Goal: Use online tool/utility: Utilize a website feature to perform a specific function

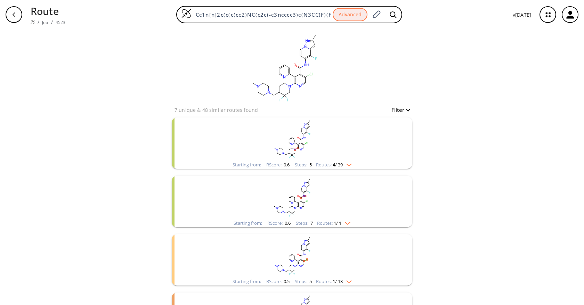
click at [336, 165] on span "4 / 39" at bounding box center [337, 165] width 10 height 5
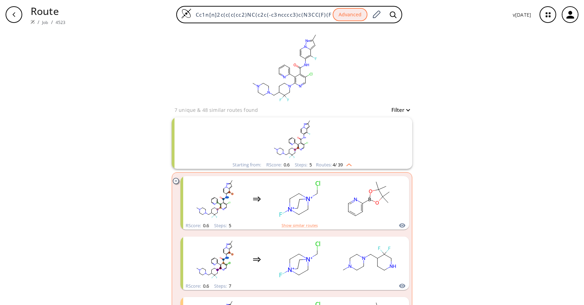
click at [498, 190] on div "clear 7 unique & 48 similar routes found Filter Starting from: RScore : 0.6 Ste…" at bounding box center [292, 311] width 584 height 564
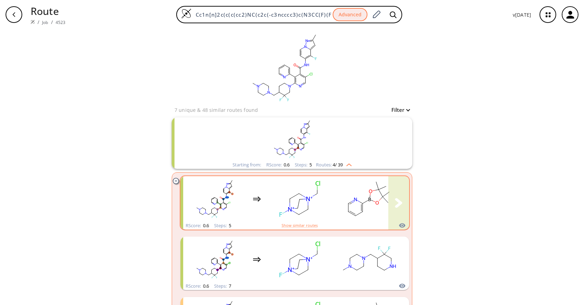
click at [302, 213] on rect "clusters" at bounding box center [299, 198] width 63 height 43
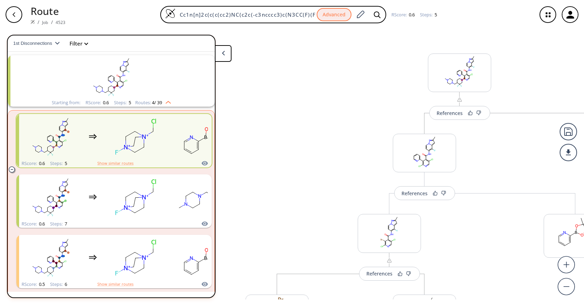
click at [11, 14] on icon "button" at bounding box center [14, 15] width 6 height 6
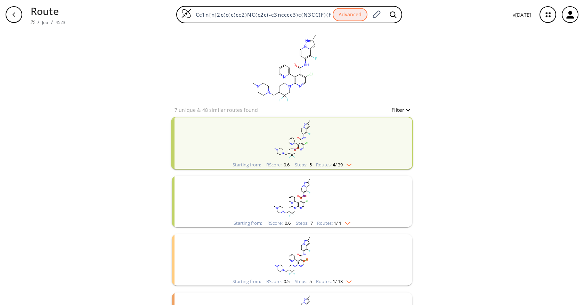
click at [347, 159] on rect "clusters" at bounding box center [291, 138] width 181 height 43
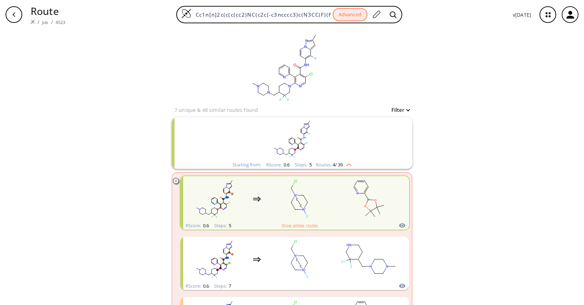
click at [346, 159] on rect "clusters" at bounding box center [291, 138] width 181 height 43
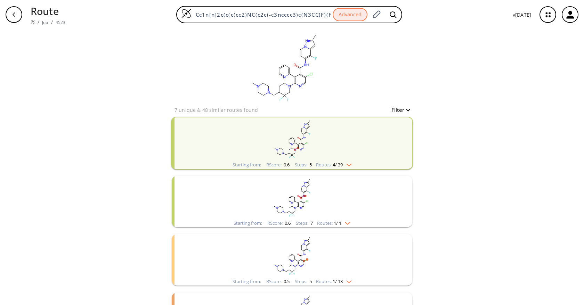
click at [505, 130] on div "clear 7 unique & 48 similar routes found Filter Starting from: RScore : 0.6 Ste…" at bounding box center [292, 188] width 584 height 318
click at [495, 172] on div "clear 7 unique & 48 similar routes found Filter Starting from: RScore : 0.6 Ste…" at bounding box center [292, 188] width 584 height 318
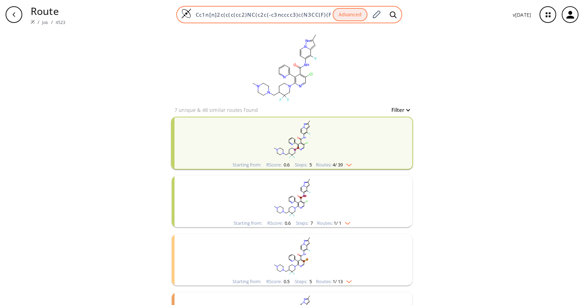
click at [274, 18] on div "Cc1n[n]2c(c(c(cc2)NC(c2c(-c3ncccc3)c(N3CC(F)(F)C(CN4CCN(C)CC4)CC3)ncc2Cl)=O)F)c…" at bounding box center [289, 14] width 226 height 17
click at [279, 11] on input "Cc1n[n]2c(c(c(cc2)NC(c2c(-c3ncccc3)c(N3CC(F)(F)C(CN4CCN(C)CC4)CC3)ncc2Cl)=O)F)c1" at bounding box center [261, 14] width 141 height 7
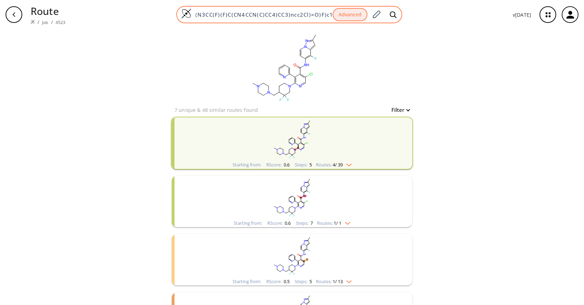
click at [277, 14] on input "Cc1n[n]2c(c(c(cc2)NC(c2c(-c3ncccc3)c(N3CC(F)(F)C(CN4CCN(C)CC4)CC3)ncc2Cl)=O)F)c1" at bounding box center [261, 14] width 141 height 7
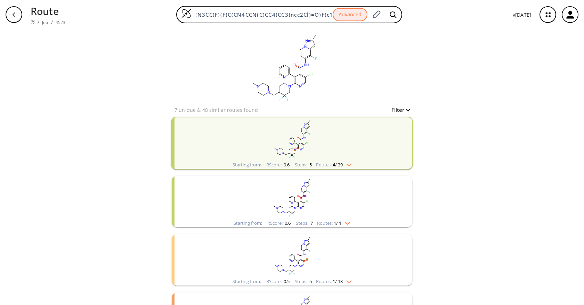
scroll to position [0, 0]
click at [479, 146] on div "clear 7 unique & 48 similar routes found Filter Starting from: RScore : 0.6 Ste…" at bounding box center [292, 188] width 584 height 318
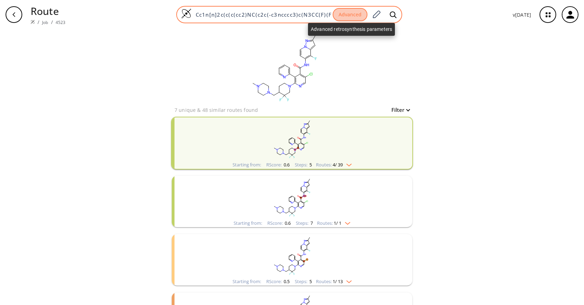
click at [353, 12] on button "Advanced" at bounding box center [349, 15] width 35 height 14
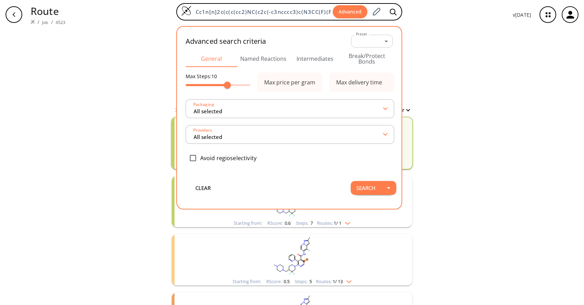
click at [318, 53] on button "Intermediates" at bounding box center [315, 58] width 52 height 17
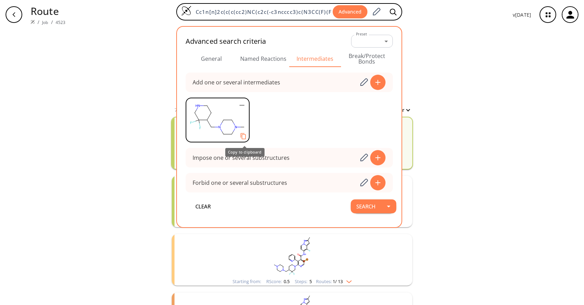
click at [244, 135] on icon "Copy to clipboard" at bounding box center [243, 136] width 7 height 7
click at [416, 137] on div "clear 7 unique & 48 similar routes found Filter Starting from: RScore : 0.6 Ste…" at bounding box center [291, 188] width 257 height 318
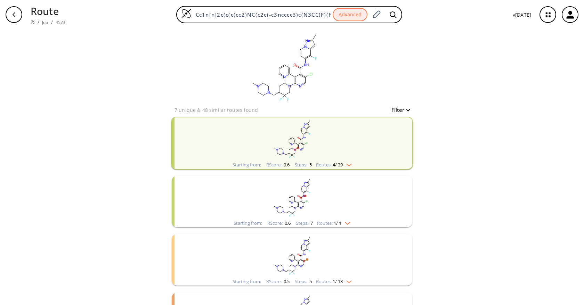
click at [319, 154] on rect "clusters" at bounding box center [291, 138] width 181 height 43
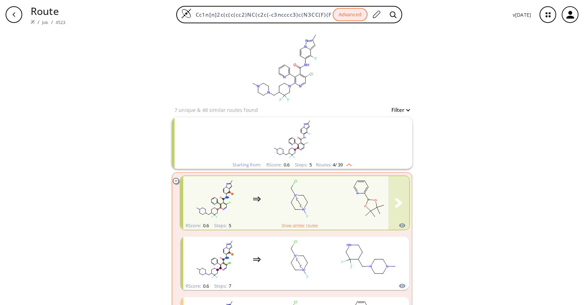
click at [308, 199] on rect "clusters" at bounding box center [299, 198] width 63 height 43
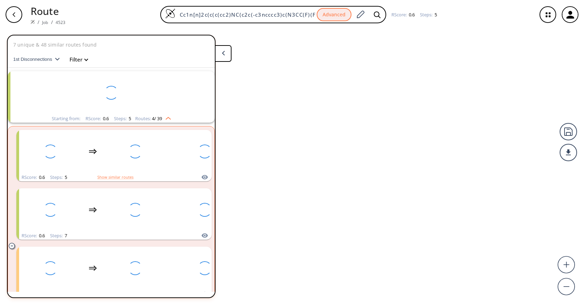
scroll to position [16, 0]
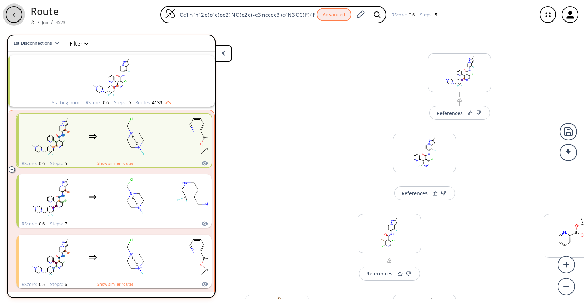
click at [17, 15] on div "button" at bounding box center [14, 14] width 17 height 17
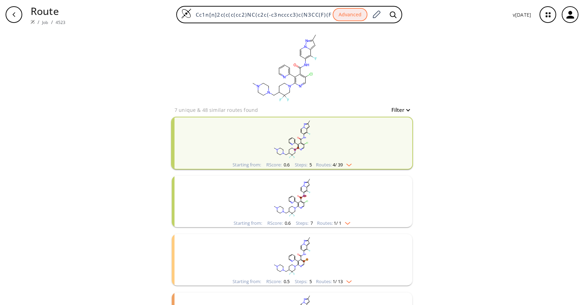
click at [348, 155] on rect "clusters" at bounding box center [291, 138] width 181 height 43
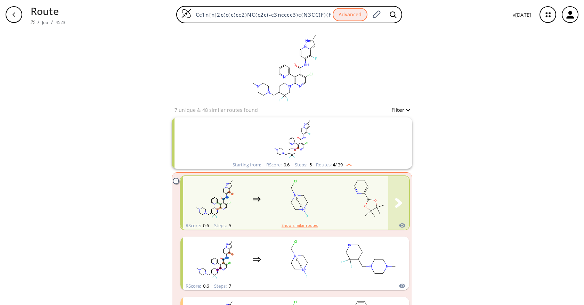
click at [339, 207] on rect "clusters" at bounding box center [368, 198] width 63 height 43
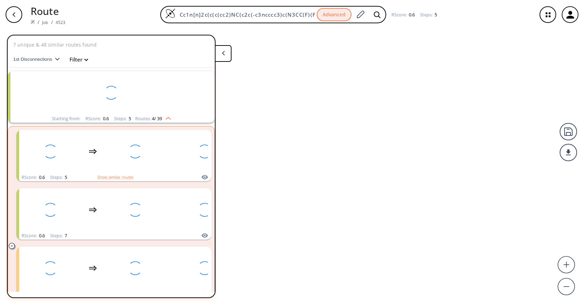
scroll to position [16, 0]
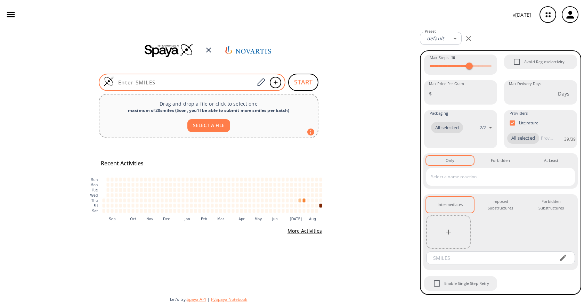
type input "CC1=NCCN1c1c(N2CCC(CN3CCN(C)CC3)C(F)(F)C2)ncc(Cl)c1C(=O)Nc1ccn2nc(C)cc2c1F"
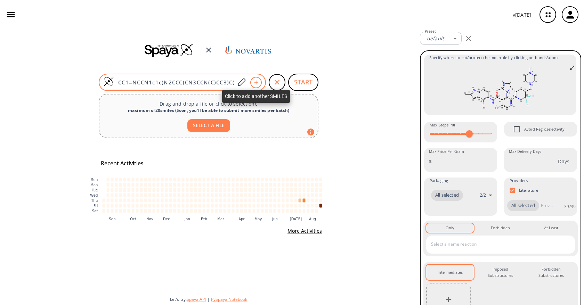
click at [252, 80] on div at bounding box center [255, 82] width 11 height 11
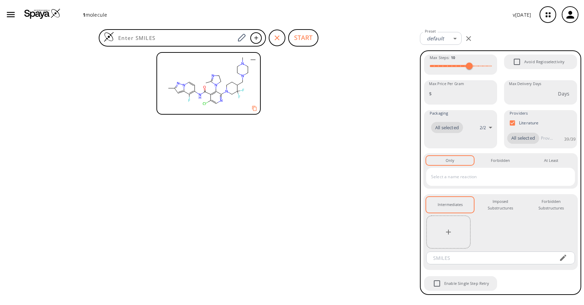
click at [273, 40] on icon "button" at bounding box center [277, 38] width 8 height 8
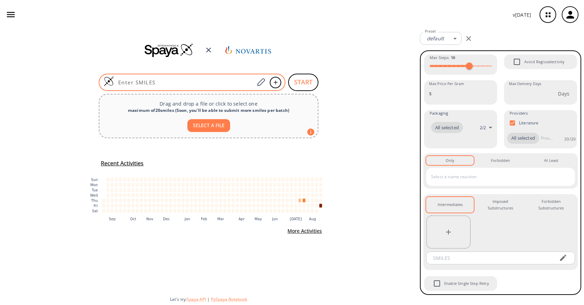
click at [196, 82] on input at bounding box center [184, 82] width 140 height 7
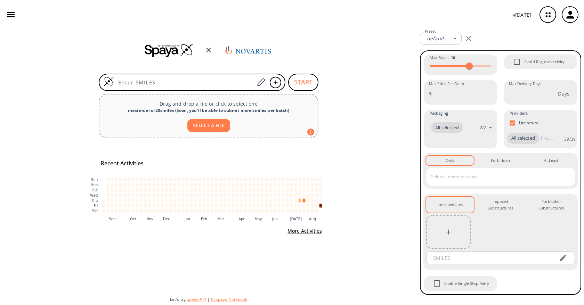
paste input "CC1=NCCN1c1c(N2CCC(CN3CCN(C)CC3)C(F)(F)C2)ncc(Cl)c1C(=O)Nc1ccn2nc(C)cc2c1F"
type input "CC1=NCCN1c1c(N2CCC(CN3CCN(C)CC3)C(F)(F)C2)ncc(Cl)c1C(=O)Nc1ccn2nc(C)cc2c1F"
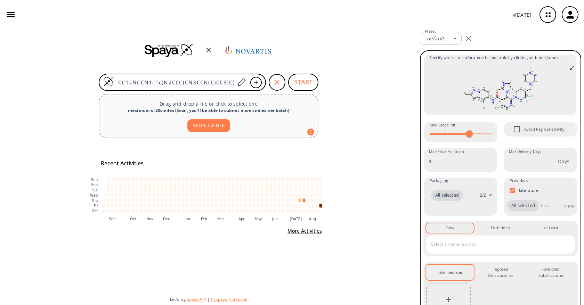
click at [449, 299] on div at bounding box center [448, 299] width 44 height 33
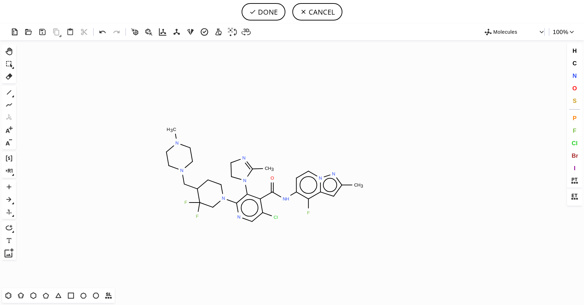
drag, startPoint x: 261, startPoint y: 175, endPoint x: 260, endPoint y: 170, distance: 5.3
click at [261, 175] on icon "Created with [PERSON_NAME] 2.3.0 C H 3 N N N N N C H 3 F F N Cl O N H N N C H 3…" at bounding box center [292, 164] width 546 height 248
click at [3, 75] on button "Del" at bounding box center [9, 77] width 12 height 12
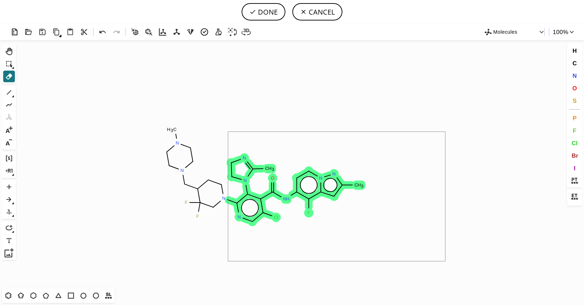
drag, startPoint x: 444, startPoint y: 131, endPoint x: 228, endPoint y: 261, distance: 252.1
click at [228, 261] on icon "Created with [PERSON_NAME] 2.3.0 C H 3 N N N N N C H 3 F F N Cl O N H N N C H 3…" at bounding box center [292, 164] width 546 height 248
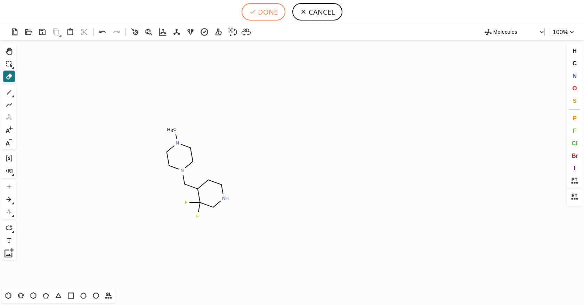
click at [261, 11] on button "DONE" at bounding box center [263, 11] width 44 height 17
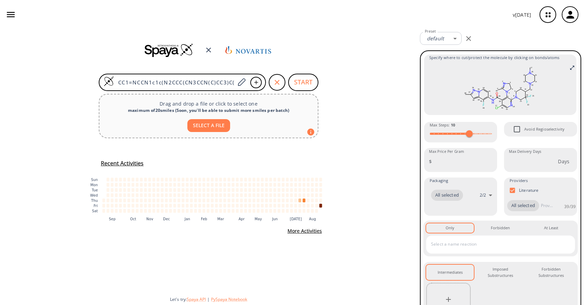
scroll to position [71, 0]
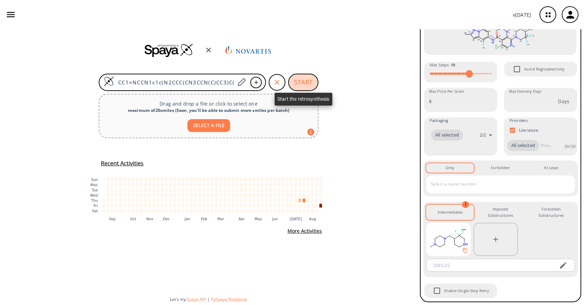
click at [312, 82] on button "START" at bounding box center [303, 82] width 30 height 17
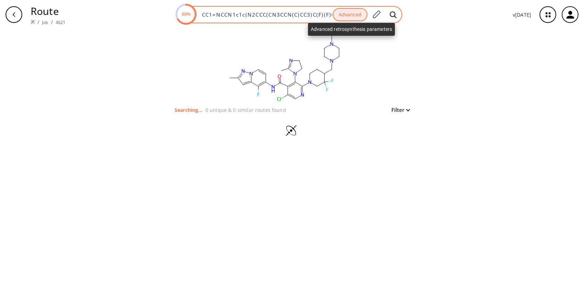
click at [355, 16] on button "Advanced" at bounding box center [349, 15] width 35 height 14
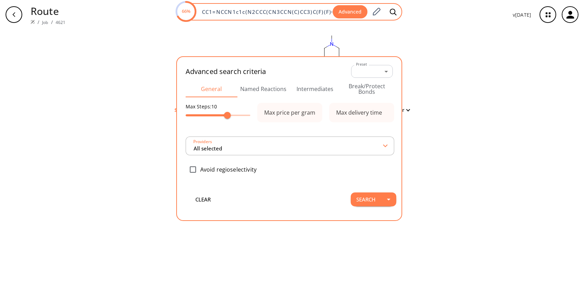
scroll to position [0, 106]
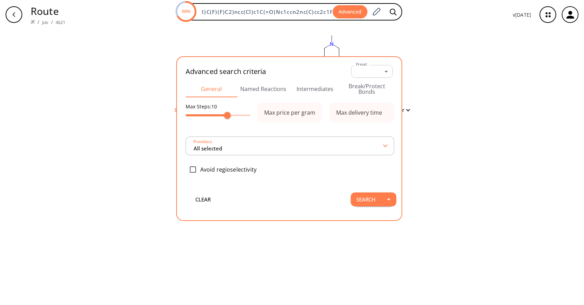
type input "All selected"
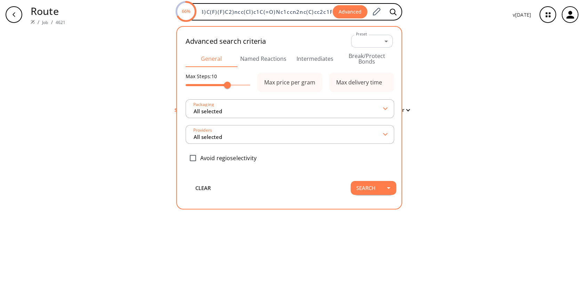
click at [320, 55] on button "Intermediates" at bounding box center [315, 58] width 52 height 17
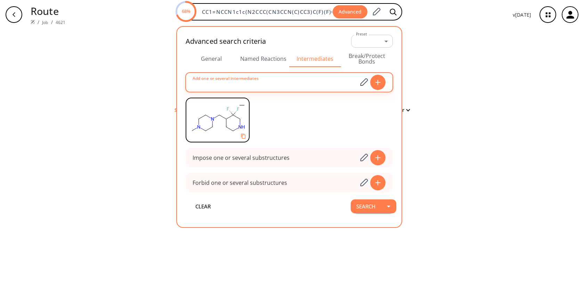
click at [342, 84] on input at bounding box center [275, 82] width 165 height 14
click at [244, 106] on icon "button" at bounding box center [242, 105] width 8 height 8
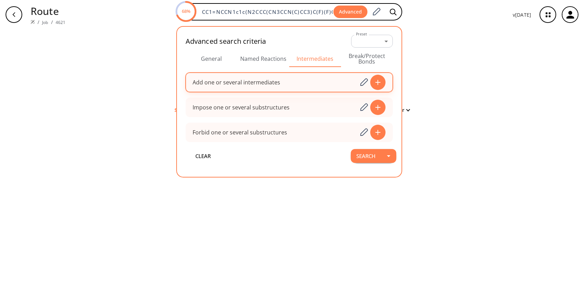
click at [266, 85] on div "Add one or several intermediates" at bounding box center [236, 83] width 88 height 6
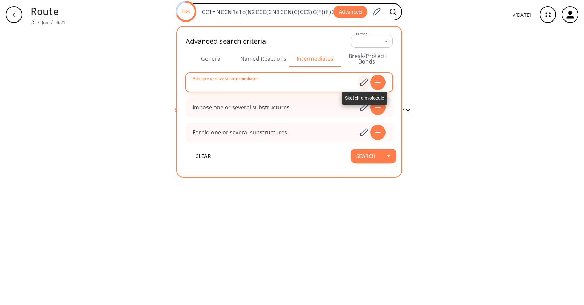
click at [367, 84] on icon at bounding box center [363, 82] width 9 height 9
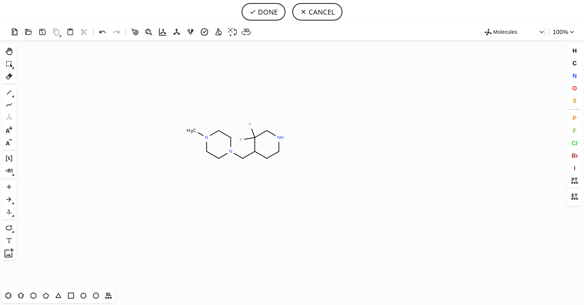
click at [237, 141] on icon "Created with [PERSON_NAME] 2.3.0 N H F F N N C H 3" at bounding box center [292, 164] width 546 height 248
click at [269, 11] on button "DONE" at bounding box center [263, 11] width 44 height 17
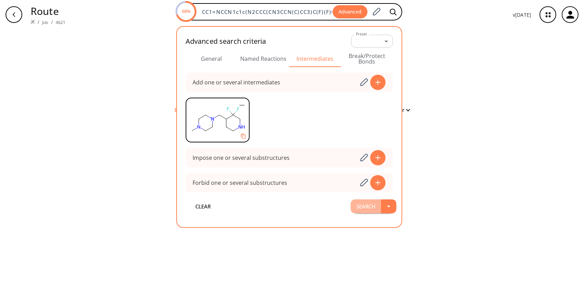
click at [376, 199] on button "Search" at bounding box center [366, 206] width 30 height 14
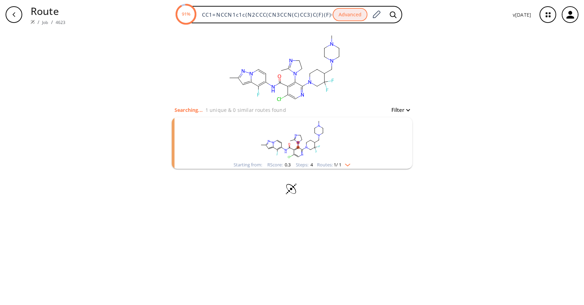
click at [342, 153] on rect "clusters" at bounding box center [291, 138] width 181 height 43
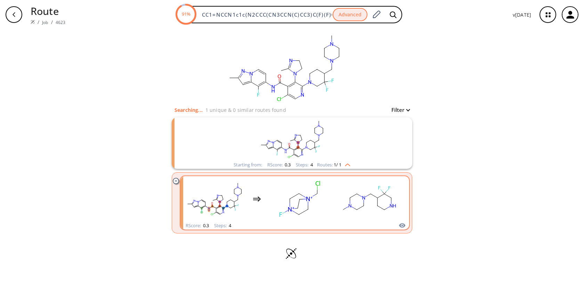
click at [374, 200] on rect "clusters" at bounding box center [368, 198] width 63 height 43
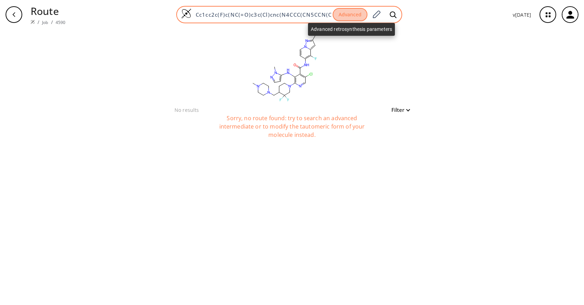
click at [353, 12] on button "Advanced" at bounding box center [349, 15] width 35 height 14
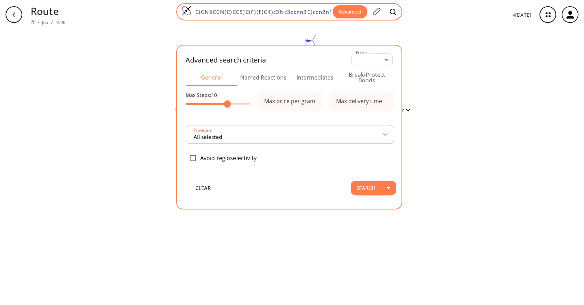
type input "All selected"
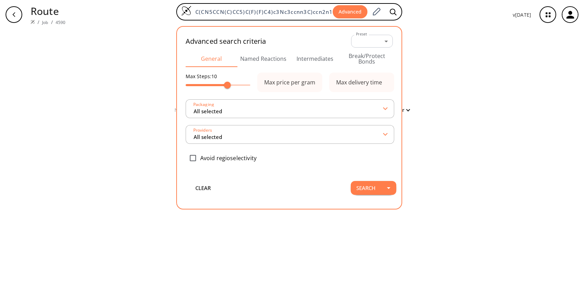
click at [256, 60] on button "Named Reactions" at bounding box center [263, 58] width 52 height 17
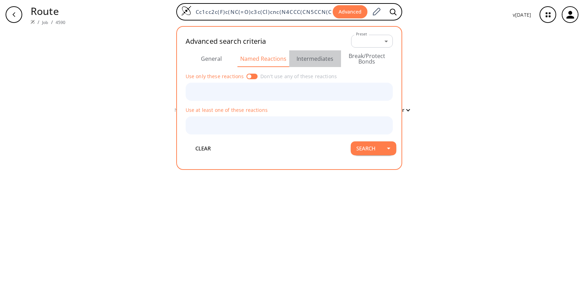
click at [316, 60] on button "Intermediates" at bounding box center [315, 58] width 52 height 17
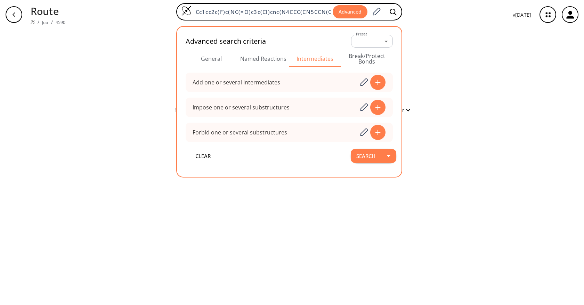
click at [381, 61] on button "Break/Protect Bonds" at bounding box center [367, 58] width 52 height 17
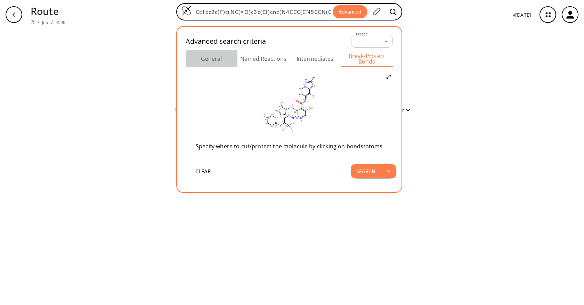
click at [208, 61] on button "General" at bounding box center [212, 58] width 52 height 17
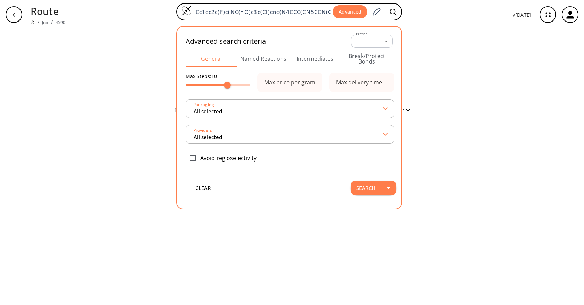
click at [459, 101] on div "clear No results Filter Sorry, no route found: try to search an advanced interm…" at bounding box center [292, 167] width 584 height 276
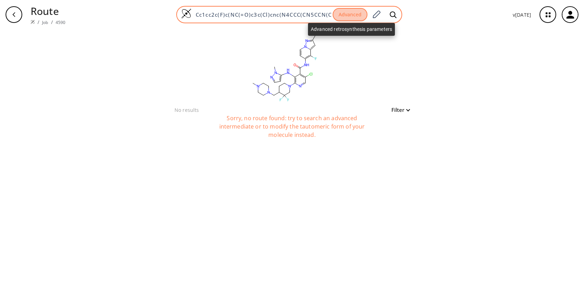
click at [358, 17] on button "Advanced" at bounding box center [349, 15] width 35 height 14
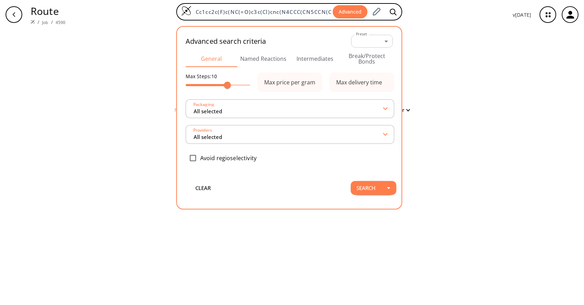
click at [482, 81] on div "clear No results Filter Sorry, no route found: try to search an advanced interm…" at bounding box center [292, 167] width 584 height 276
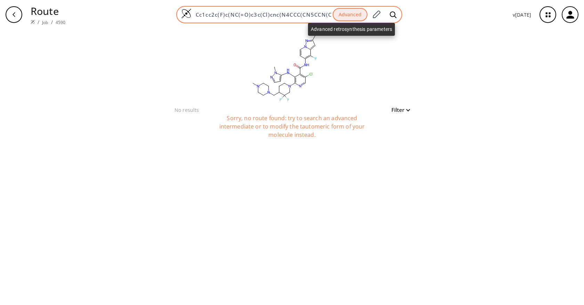
click at [351, 11] on button "Advanced" at bounding box center [349, 15] width 35 height 14
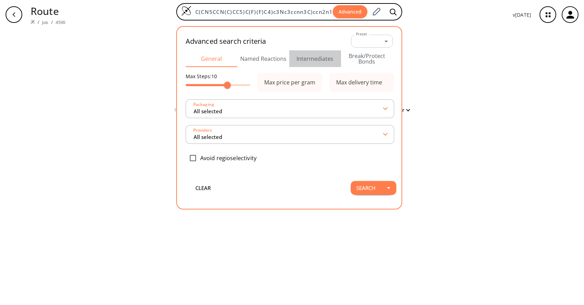
click at [305, 59] on button "Intermediates" at bounding box center [315, 58] width 52 height 17
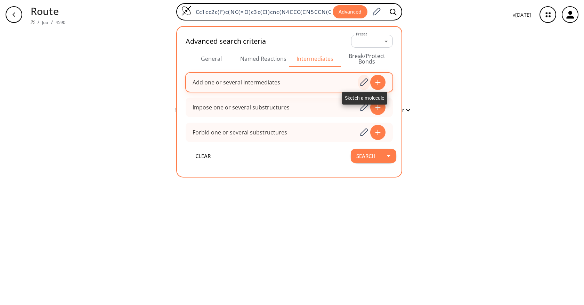
click at [362, 85] on icon at bounding box center [363, 82] width 9 height 9
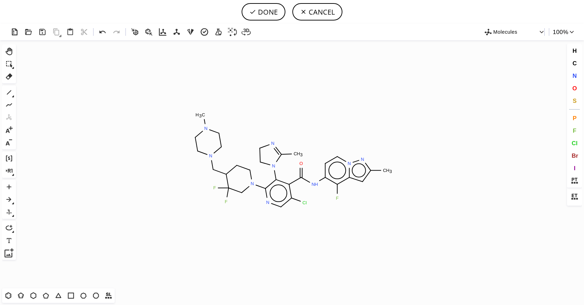
click at [290, 161] on icon "Created with [PERSON_NAME] 2.3.0 C H 3 N N N N N C H 3 F F N Cl O N H N N C H 3…" at bounding box center [292, 164] width 546 height 248
click at [6, 76] on icon at bounding box center [9, 76] width 9 height 9
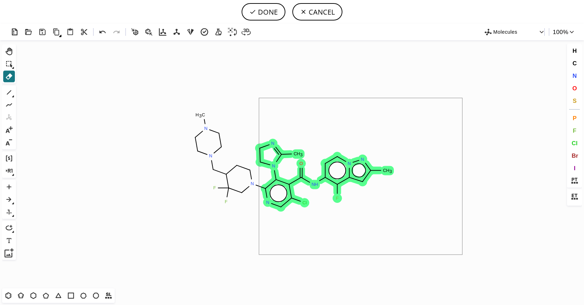
drag, startPoint x: 460, startPoint y: 102, endPoint x: 259, endPoint y: 255, distance: 252.6
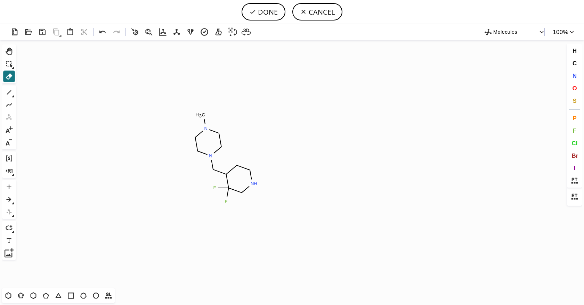
click at [270, 14] on button "DONE" at bounding box center [263, 11] width 44 height 17
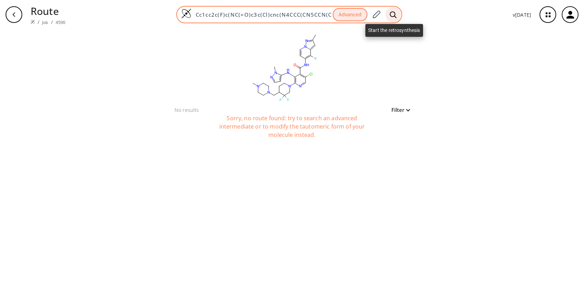
click at [389, 15] on div at bounding box center [392, 14] width 15 height 15
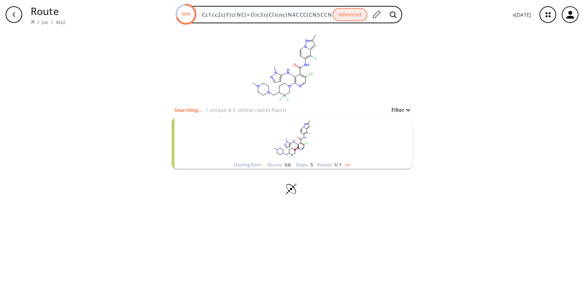
click at [348, 153] on rect "clusters" at bounding box center [291, 138] width 181 height 43
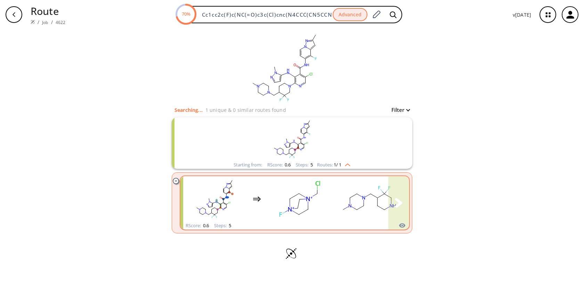
click at [318, 208] on rect "clusters" at bounding box center [299, 198] width 63 height 43
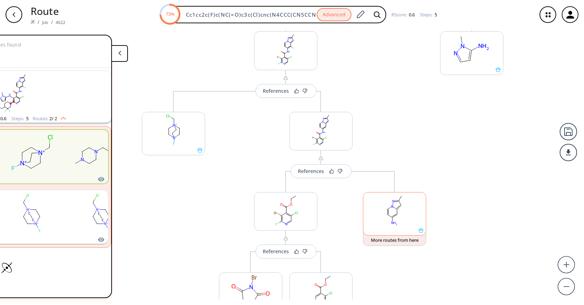
scroll to position [176, 0]
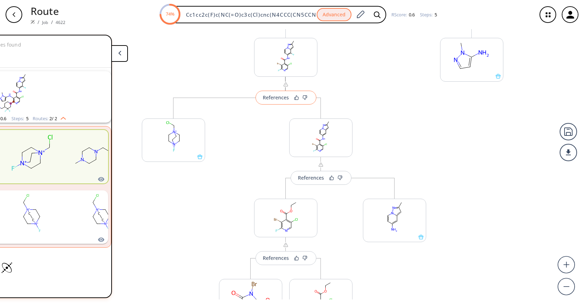
click at [267, 99] on div "References" at bounding box center [276, 97] width 26 height 5
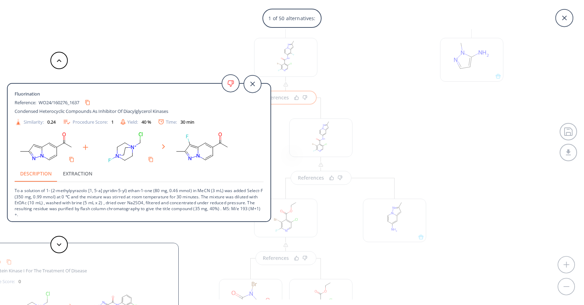
click at [379, 114] on div "1 of 50 alternatives: Fluorination Reference: WO24/160276_1637 Condensed Hetero…" at bounding box center [292, 152] width 584 height 305
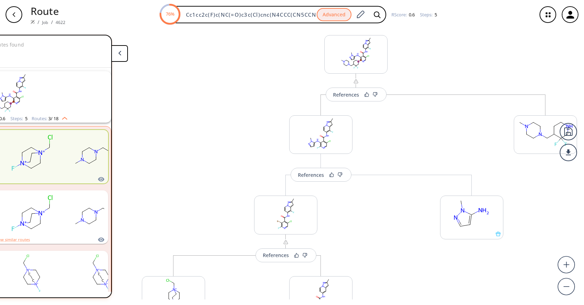
scroll to position [0, 0]
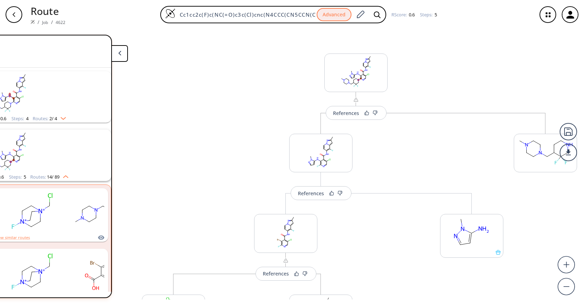
drag, startPoint x: 229, startPoint y: 49, endPoint x: 42, endPoint y: 23, distance: 188.3
click at [229, 48] on div "References More routes from here References More routes from here References Mo…" at bounding box center [356, 307] width 456 height 549
click at [7, 12] on div "button" at bounding box center [14, 14] width 17 height 17
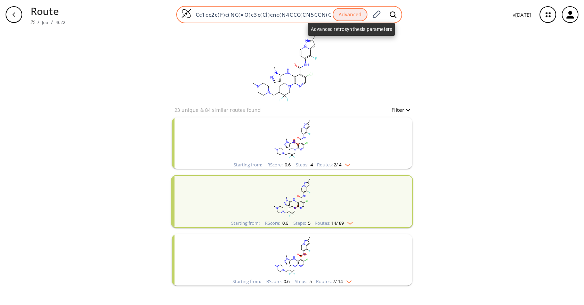
click at [356, 17] on button "Advanced" at bounding box center [349, 15] width 35 height 14
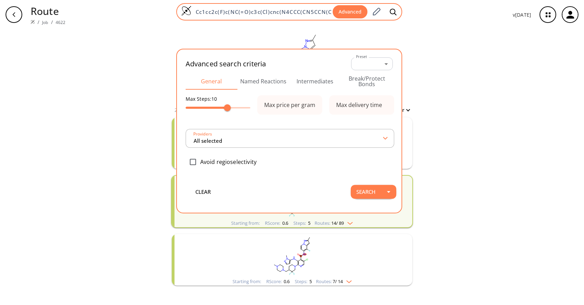
scroll to position [0, 101]
type input "All selected"
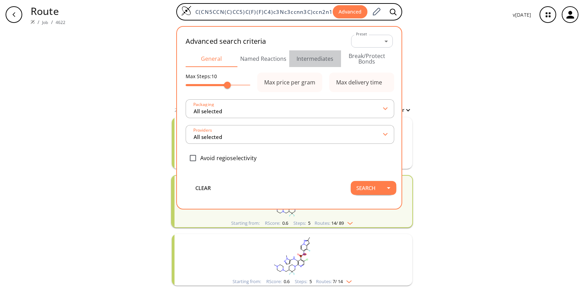
scroll to position [0, 0]
click at [314, 52] on button "Intermediates" at bounding box center [315, 58] width 52 height 17
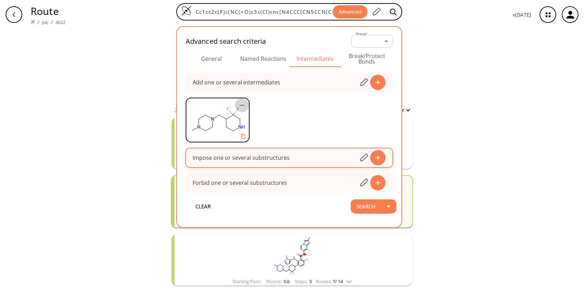
click at [245, 105] on icon "button" at bounding box center [242, 105] width 8 height 8
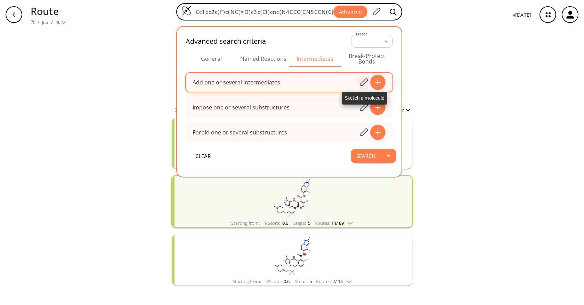
click at [361, 82] on icon at bounding box center [363, 82] width 9 height 9
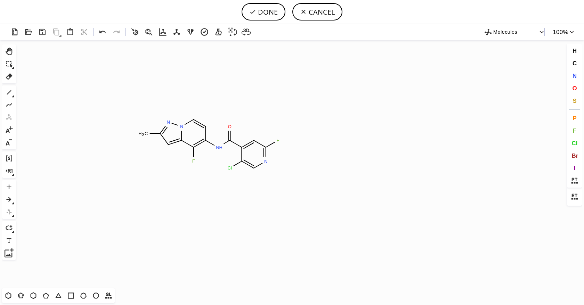
click at [212, 144] on icon at bounding box center [209, 142] width 9 height 5
click at [8, 77] on icon at bounding box center [9, 76] width 9 height 9
click at [271, 140] on icon "Created with Raphaël 2.3.0 C H 3 N N N H F N Cl O F" at bounding box center [292, 164] width 546 height 248
click at [278, 140] on tspan "F" at bounding box center [277, 140] width 3 height 5
click at [273, 10] on button "DONE" at bounding box center [263, 11] width 44 height 17
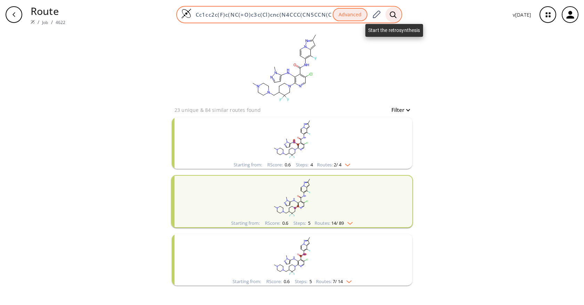
click at [392, 14] on icon at bounding box center [392, 14] width 7 height 7
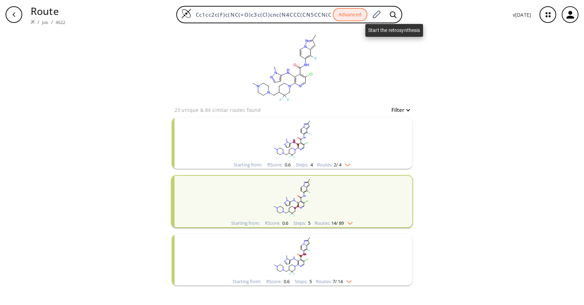
scroll to position [0, 101]
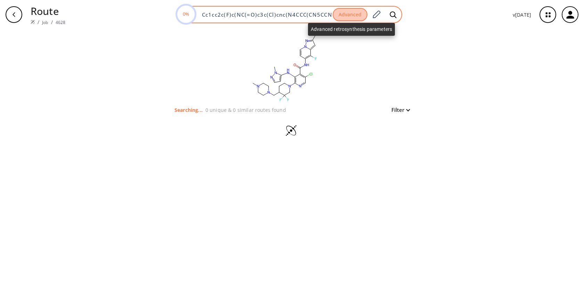
click at [352, 14] on button "Advanced" at bounding box center [349, 15] width 35 height 14
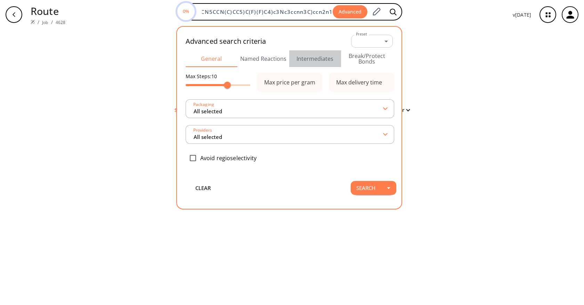
click at [306, 58] on button "Intermediates" at bounding box center [315, 58] width 52 height 17
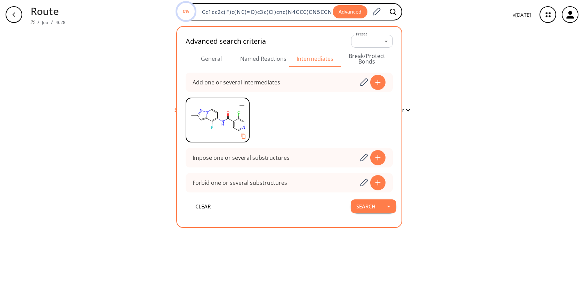
click at [427, 118] on div "clear Searching... 0 unique & 0 similar routes found Filter" at bounding box center [292, 167] width 584 height 276
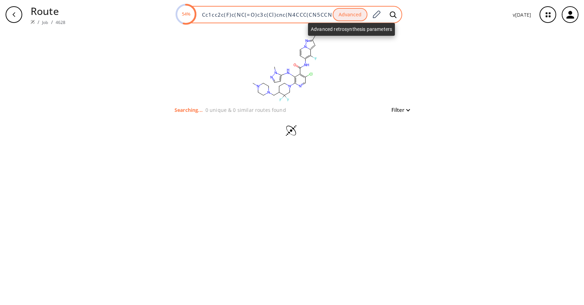
click at [361, 12] on button "Advanced" at bounding box center [349, 15] width 35 height 14
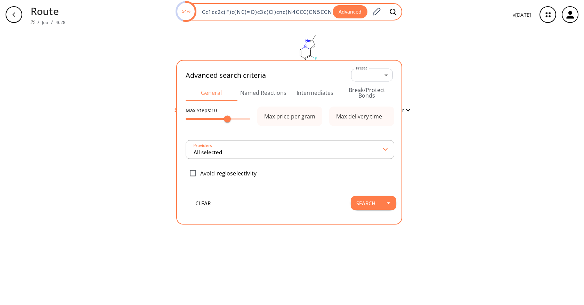
scroll to position [0, 108]
type input "All selected"
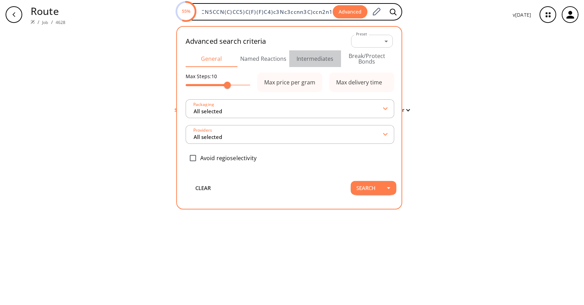
scroll to position [0, 0]
click at [309, 61] on button "Intermediates" at bounding box center [315, 58] width 52 height 17
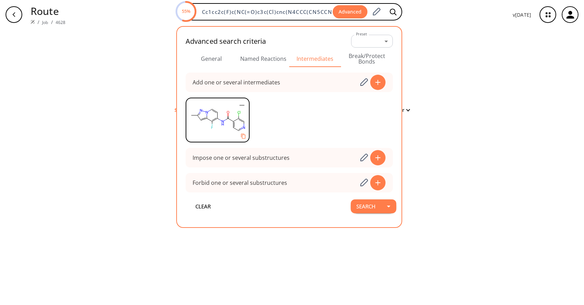
click at [435, 111] on div "clear Searching... 0 unique & 0 similar routes found Filter" at bounding box center [292, 167] width 584 height 276
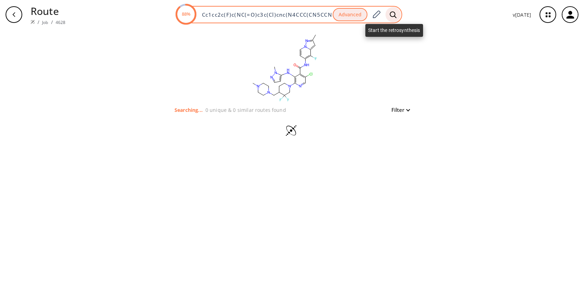
click at [393, 13] on icon at bounding box center [392, 14] width 7 height 7
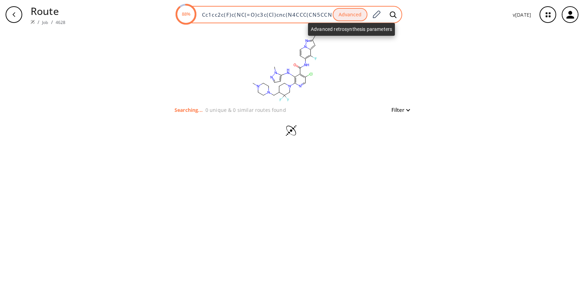
click at [357, 19] on button "Advanced" at bounding box center [349, 15] width 35 height 14
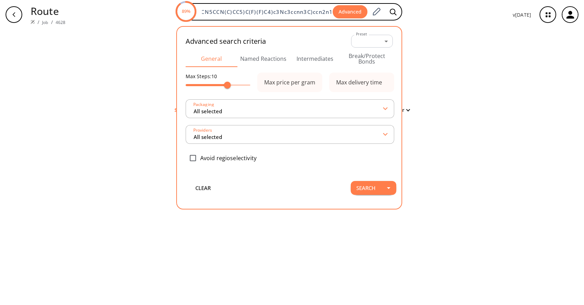
click at [321, 59] on button "Intermediates" at bounding box center [315, 58] width 52 height 17
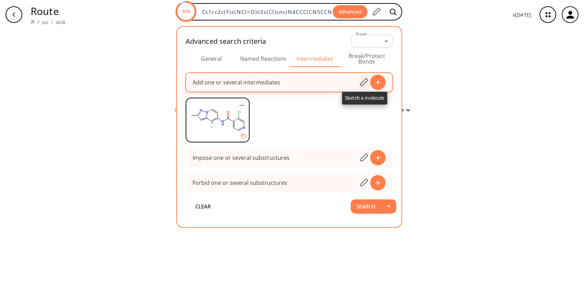
click at [367, 83] on icon at bounding box center [364, 83] width 8 height 8
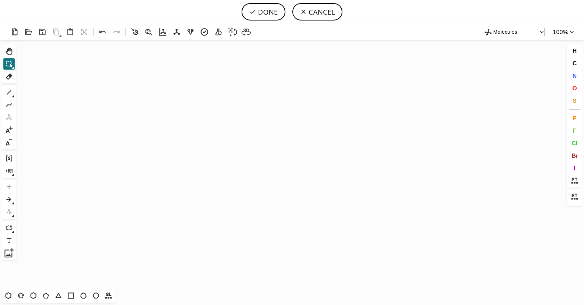
click at [246, 122] on icon "Created with [PERSON_NAME] 2.3.0" at bounding box center [292, 164] width 546 height 248
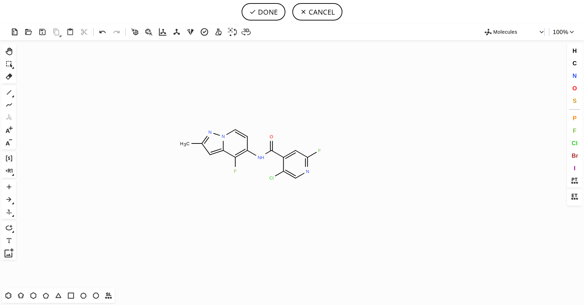
click at [254, 154] on icon at bounding box center [251, 152] width 9 height 5
click at [11, 77] on icon at bounding box center [9, 76] width 9 height 9
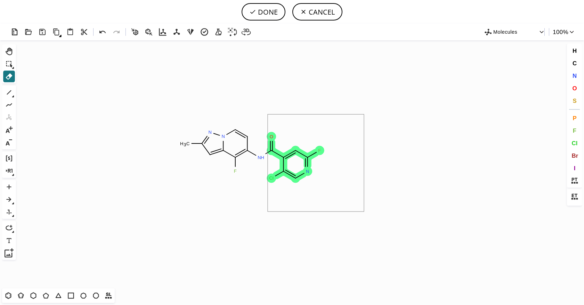
drag, startPoint x: 364, startPoint y: 114, endPoint x: 268, endPoint y: 212, distance: 136.8
click at [268, 212] on icon "Created with Raphaël 2.3.0 N H 2 C H 3 N N F" at bounding box center [292, 164] width 546 height 248
click at [260, 156] on tspan "N" at bounding box center [258, 157] width 3 height 5
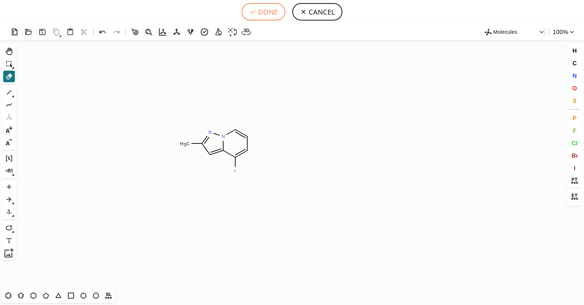
click at [270, 18] on button "DONE" at bounding box center [263, 11] width 44 height 17
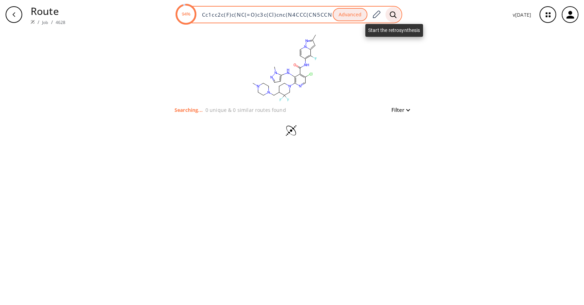
click at [396, 16] on icon at bounding box center [392, 14] width 7 height 7
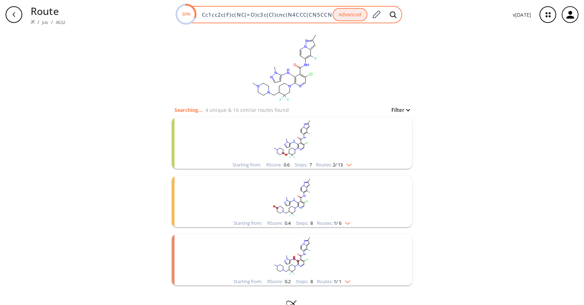
click at [353, 7] on div "Advanced" at bounding box center [366, 14] width 68 height 15
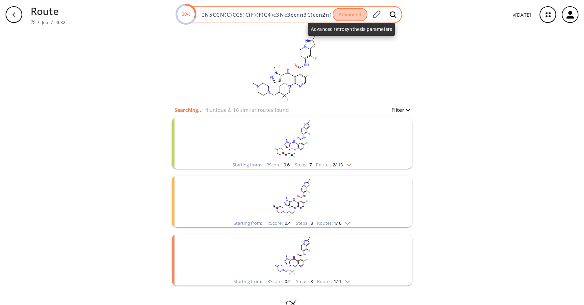
scroll to position [0, 108]
click at [345, 18] on button "Advanced" at bounding box center [349, 15] width 35 height 14
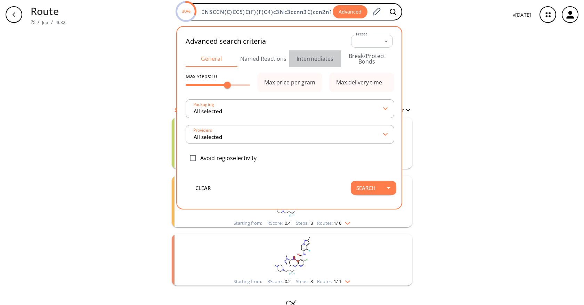
click at [328, 62] on button "Intermediates" at bounding box center [315, 58] width 52 height 17
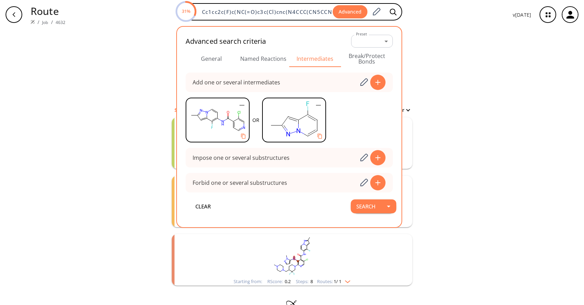
click at [476, 125] on div "clear Searching... 4 unique & 16 similar routes found Filter Starting from: RSc…" at bounding box center [292, 176] width 584 height 295
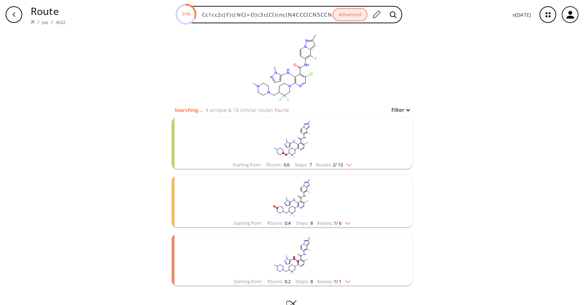
click at [321, 156] on rect "clusters" at bounding box center [291, 138] width 181 height 43
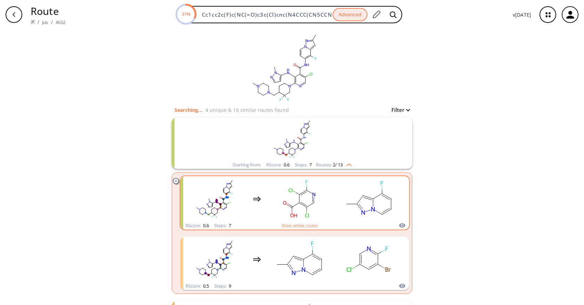
click at [309, 211] on rect "clusters" at bounding box center [299, 198] width 63 height 43
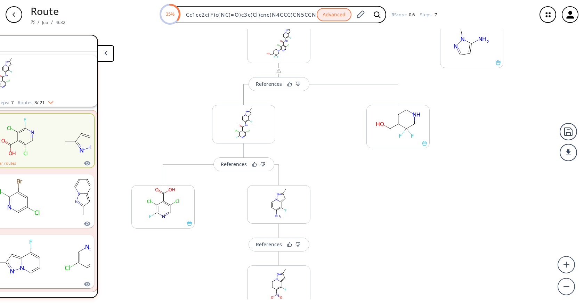
scroll to position [183, 0]
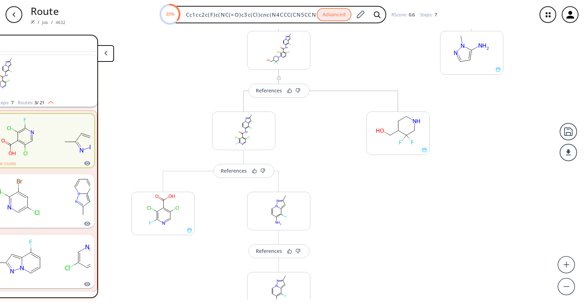
click at [19, 17] on div "button" at bounding box center [14, 14] width 17 height 17
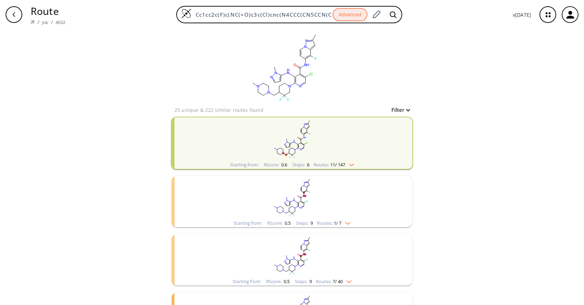
click at [343, 130] on rect "clusters" at bounding box center [291, 138] width 181 height 43
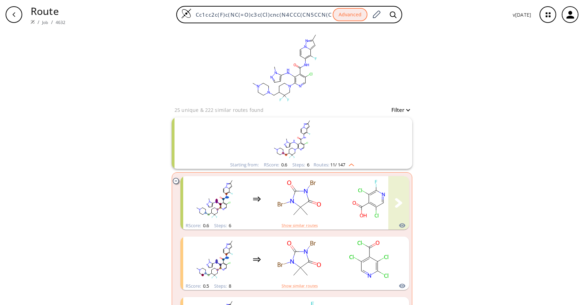
click at [352, 202] on ellipse "clusters" at bounding box center [354, 202] width 5 height 5
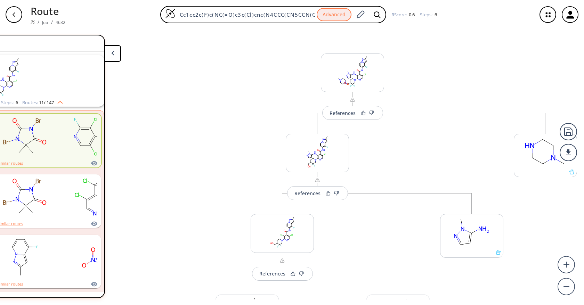
click at [16, 17] on icon "button" at bounding box center [14, 15] width 6 height 6
